Goal: Find specific page/section: Find specific page/section

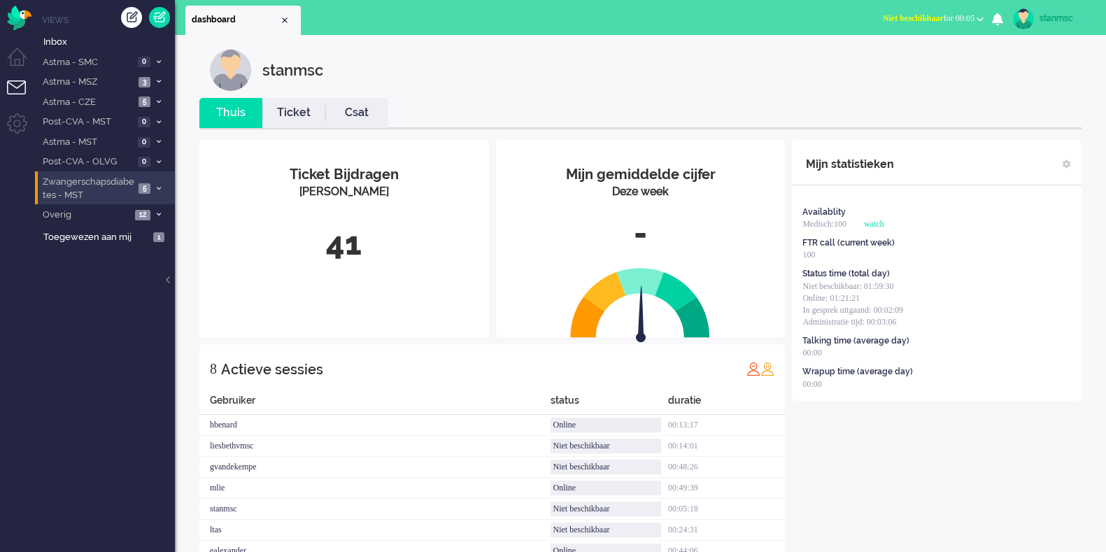
click at [89, 193] on span "Zwangerschapsdiabetes - MST" at bounding box center [88, 189] width 94 height 26
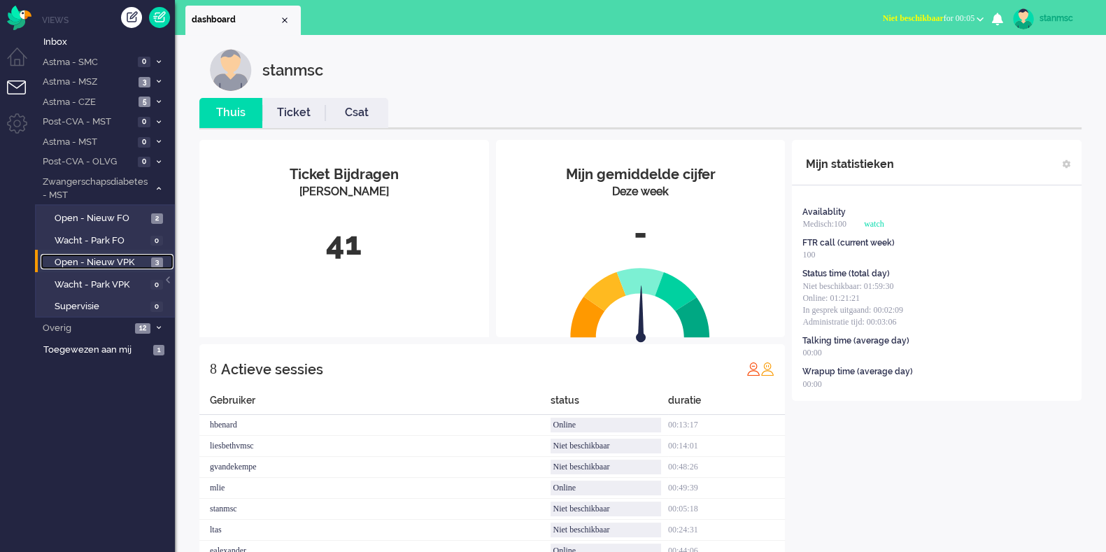
click at [98, 260] on span "Open - Nieuw VPK" at bounding box center [101, 262] width 93 height 13
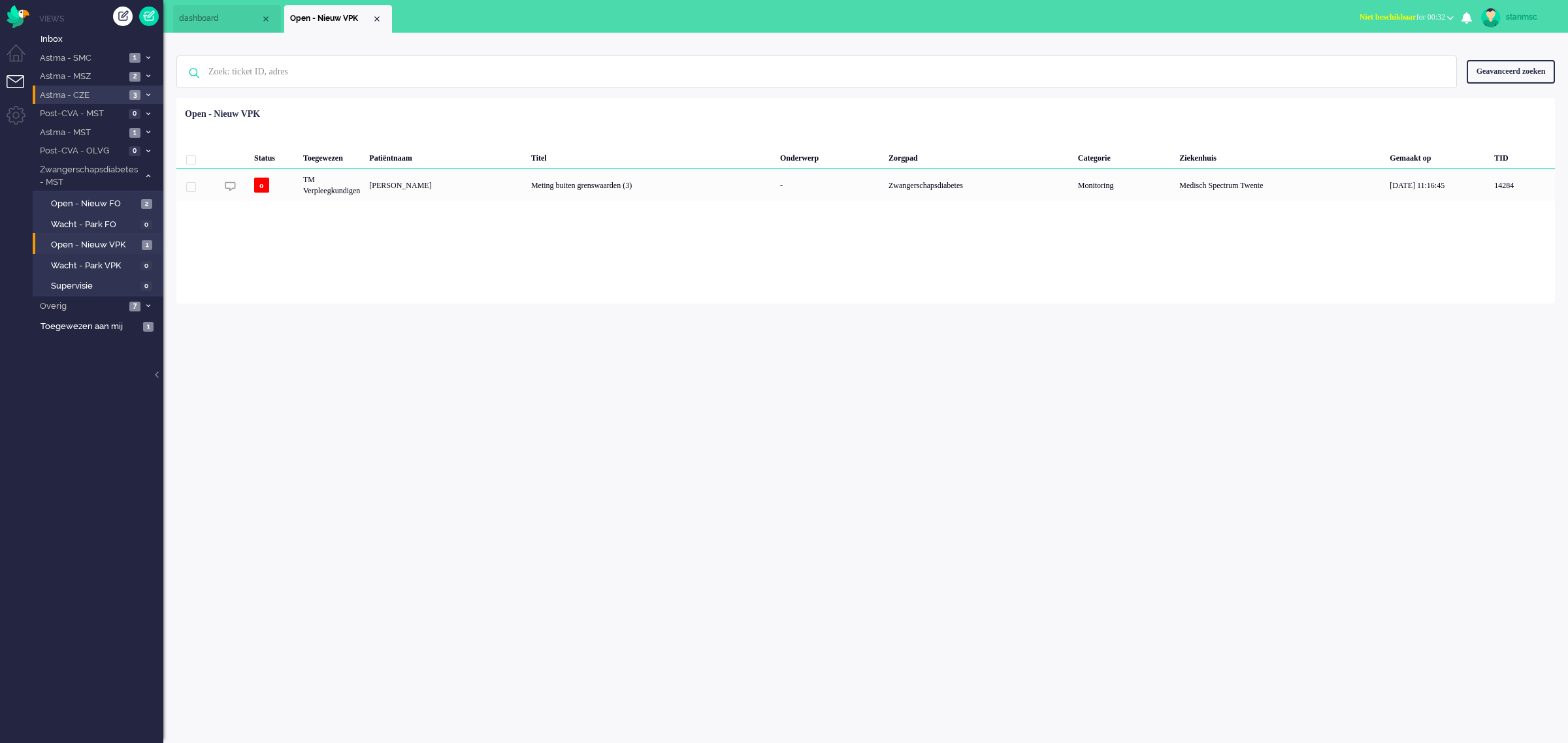
click at [75, 96] on span "Astma - CZE" at bounding box center [82, 95] width 88 height 12
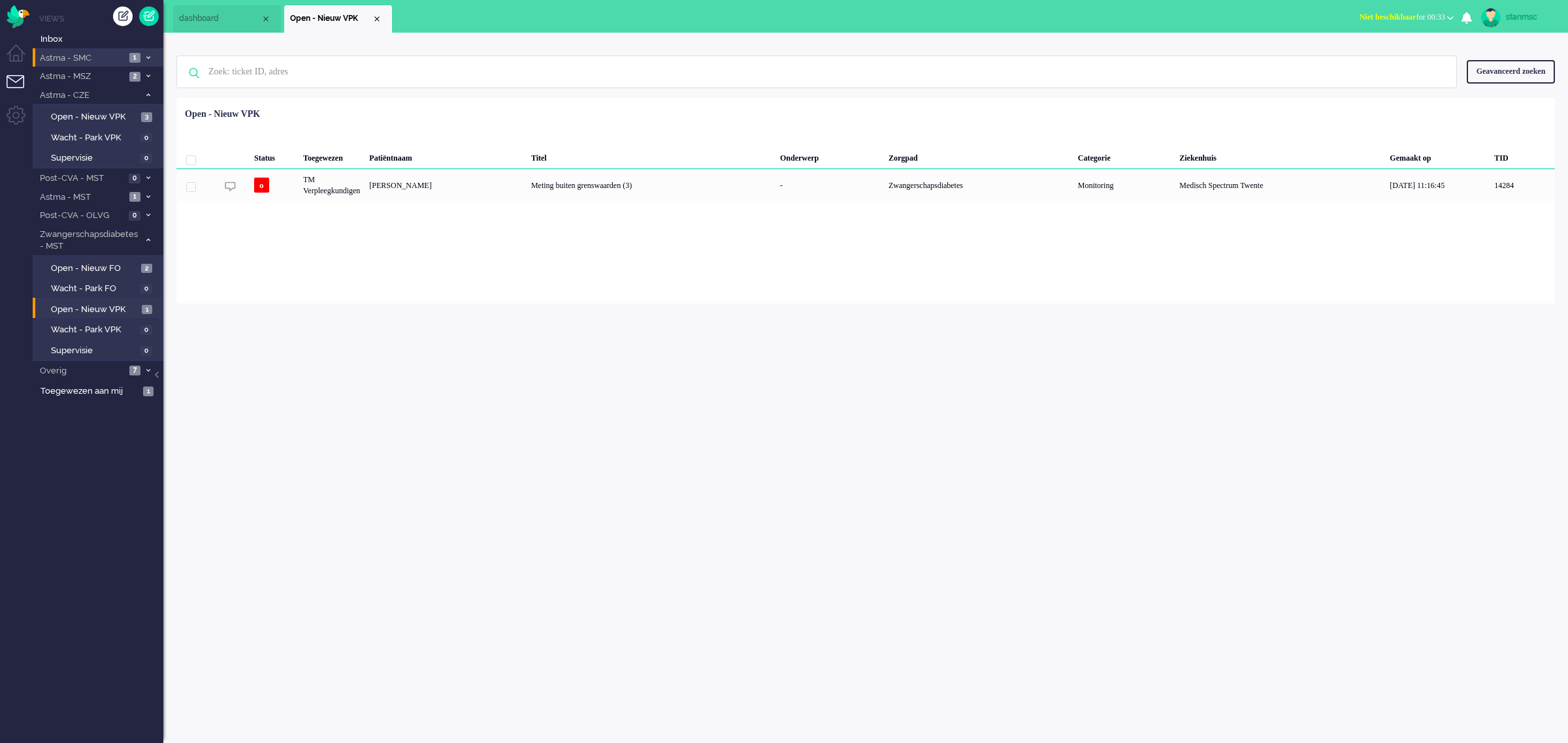
click at [73, 55] on span "Astma - SMC" at bounding box center [82, 58] width 88 height 12
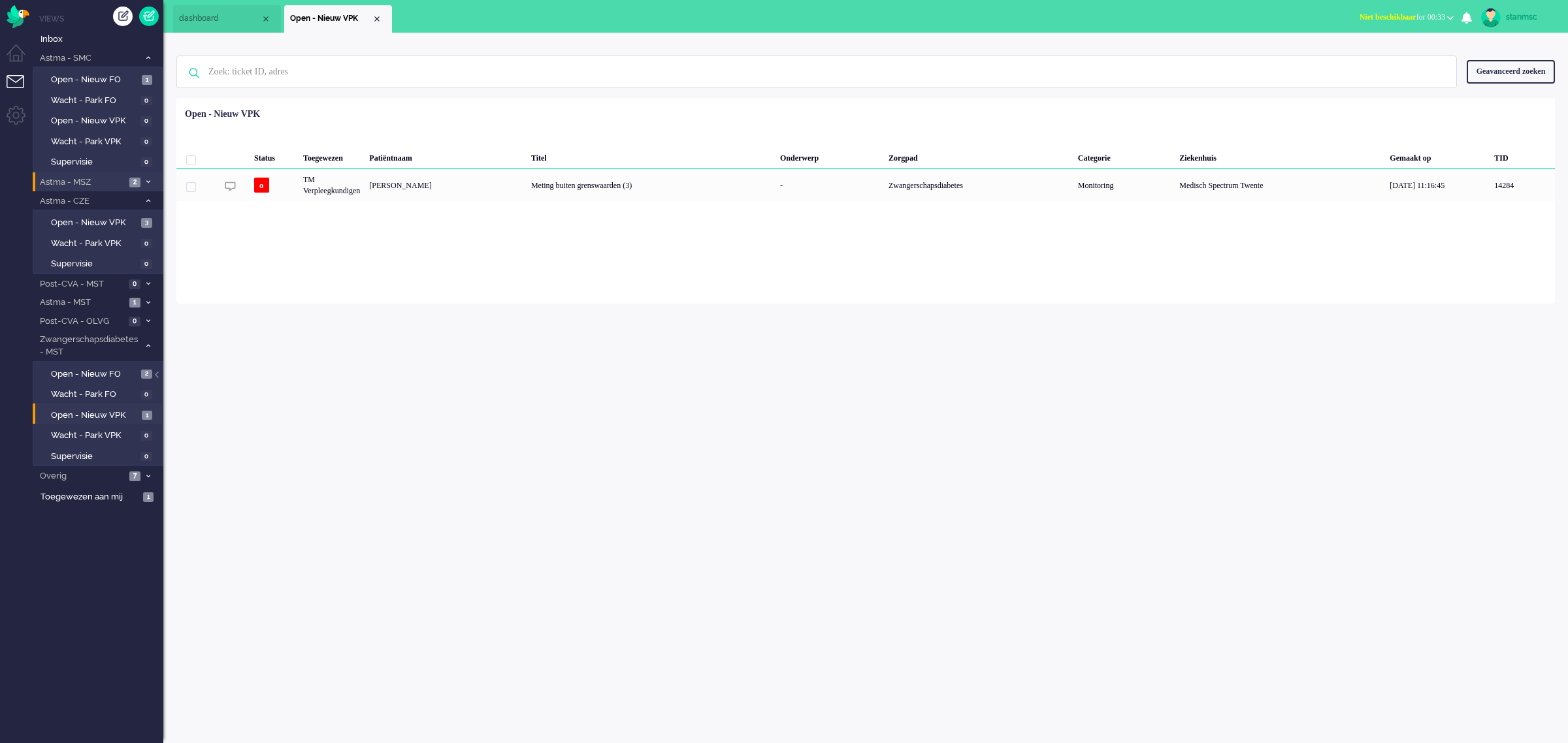
click at [86, 177] on span "Astma - MSZ" at bounding box center [82, 182] width 88 height 12
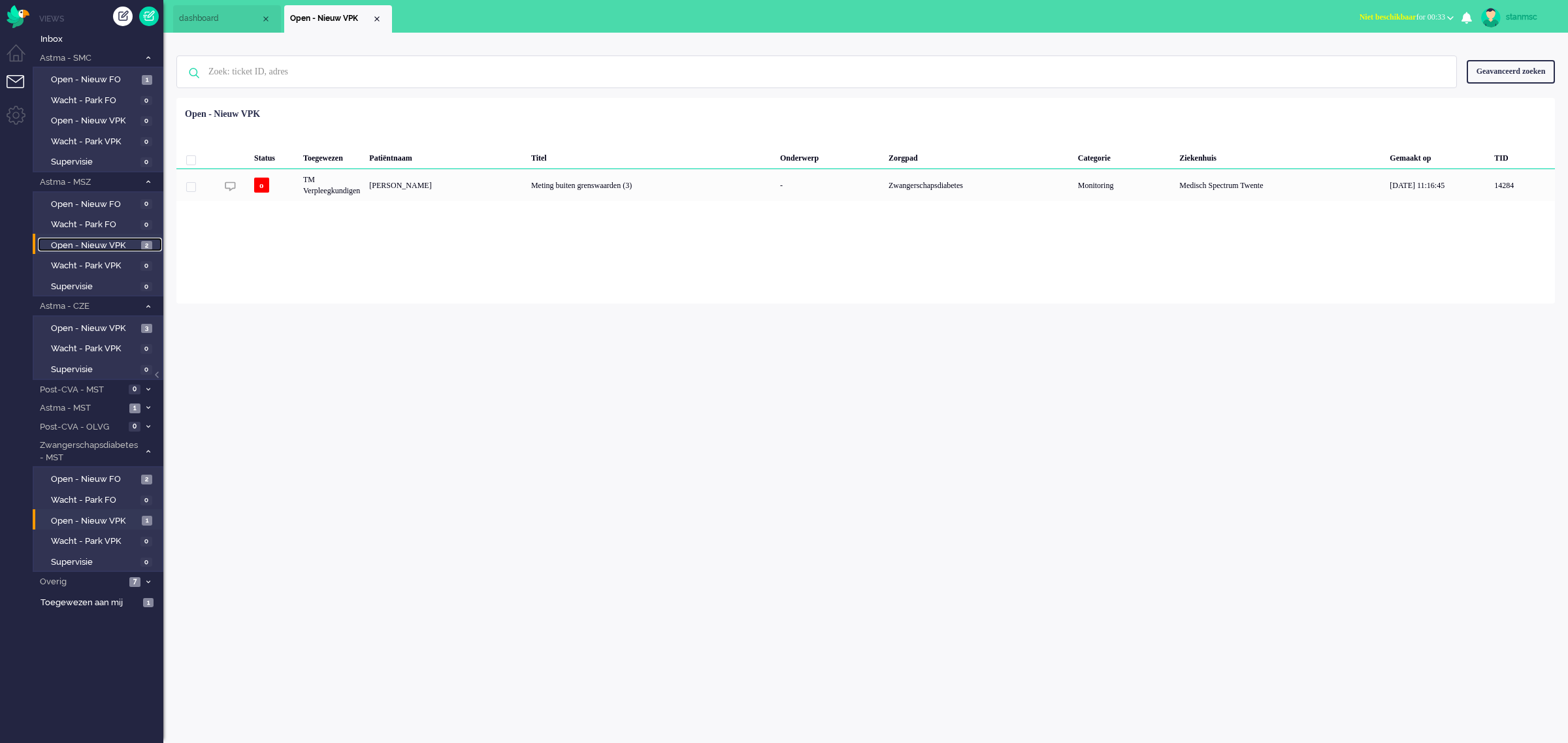
click at [106, 240] on span "Open - Nieuw VPK" at bounding box center [94, 245] width 87 height 12
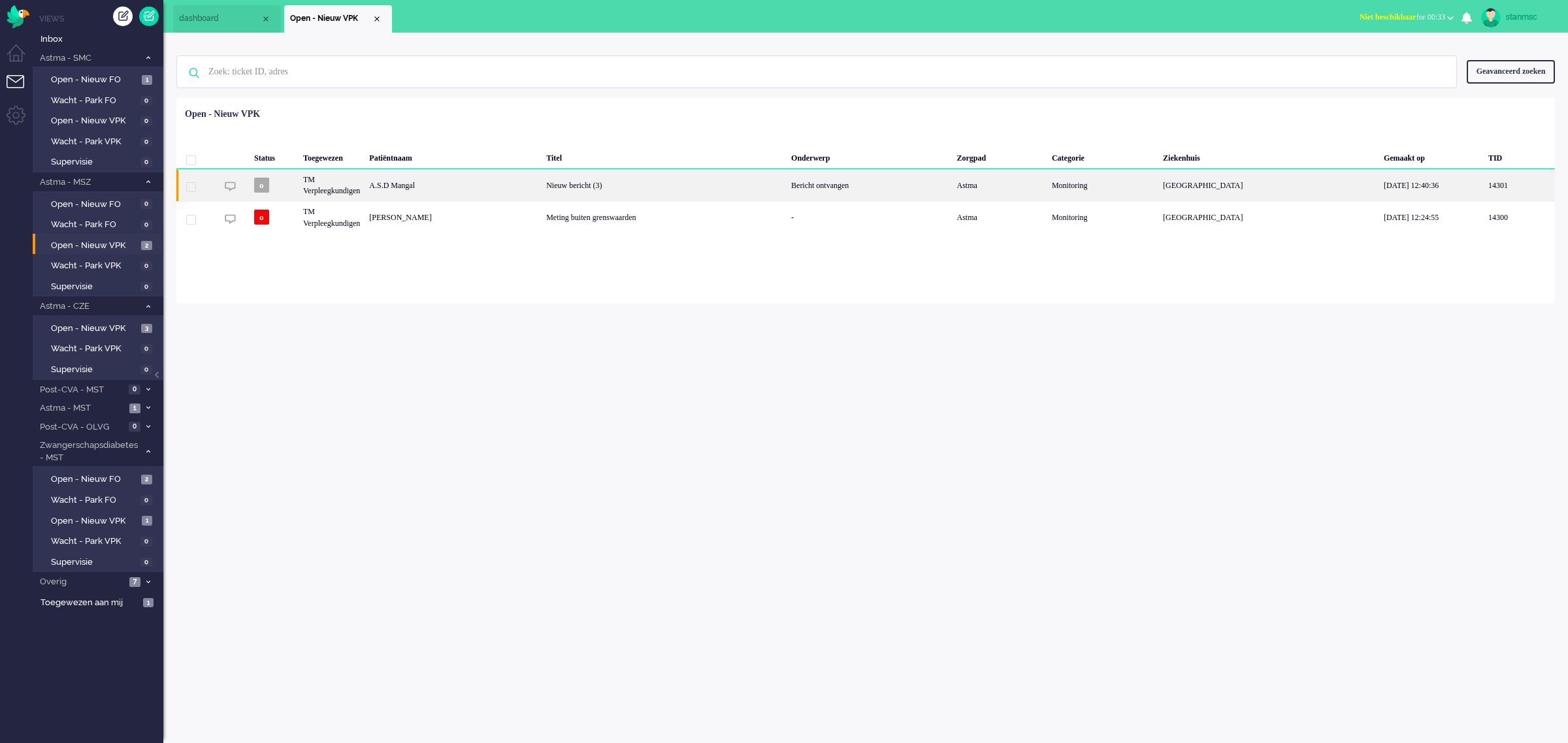
click at [473, 181] on div "A.S.D Mangal" at bounding box center [453, 185] width 177 height 32
